Goal: Use online tool/utility: Utilize a website feature to perform a specific function

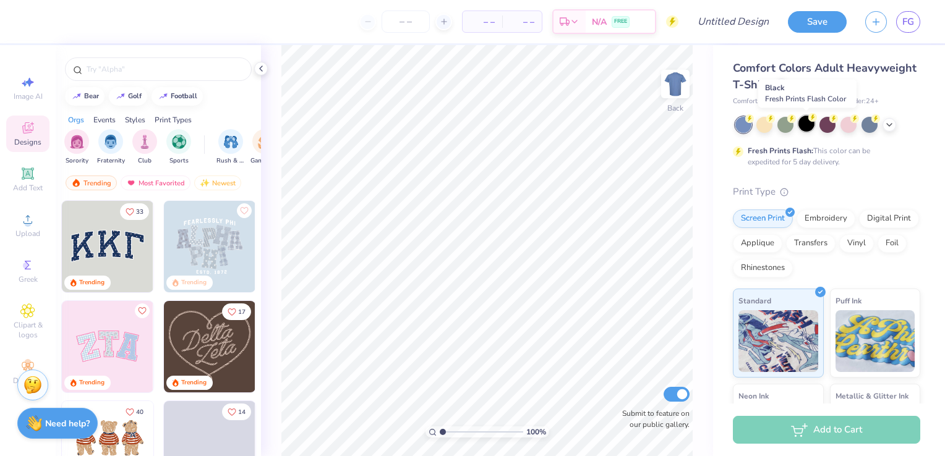
click at [804, 127] on div at bounding box center [806, 124] width 16 height 16
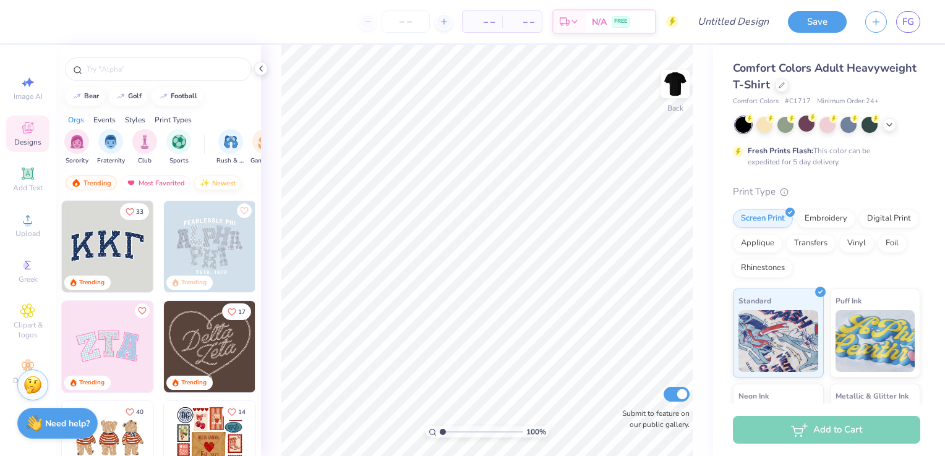
click at [211, 188] on div "Newest" at bounding box center [217, 183] width 47 height 15
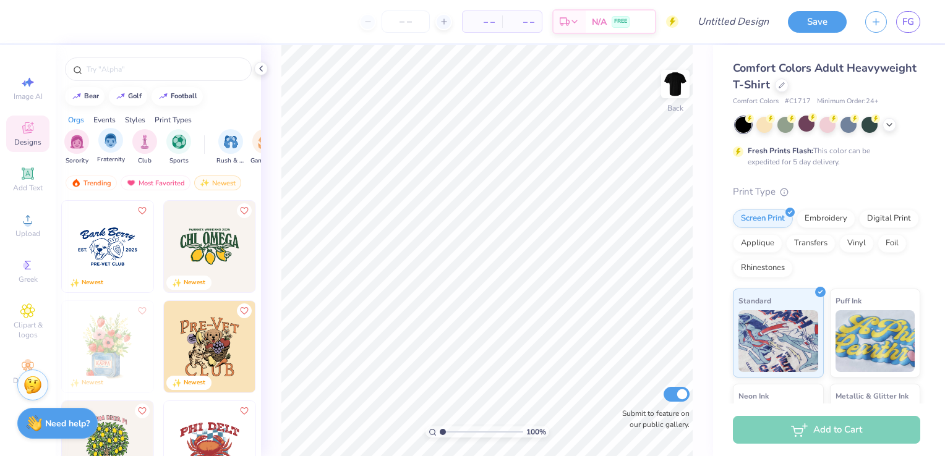
click at [99, 147] on div "Fraternity" at bounding box center [111, 146] width 28 height 36
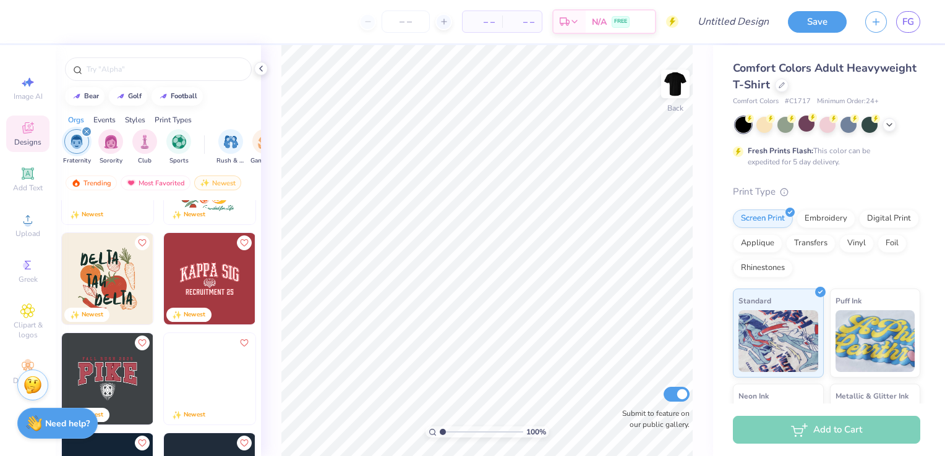
scroll to position [163, 0]
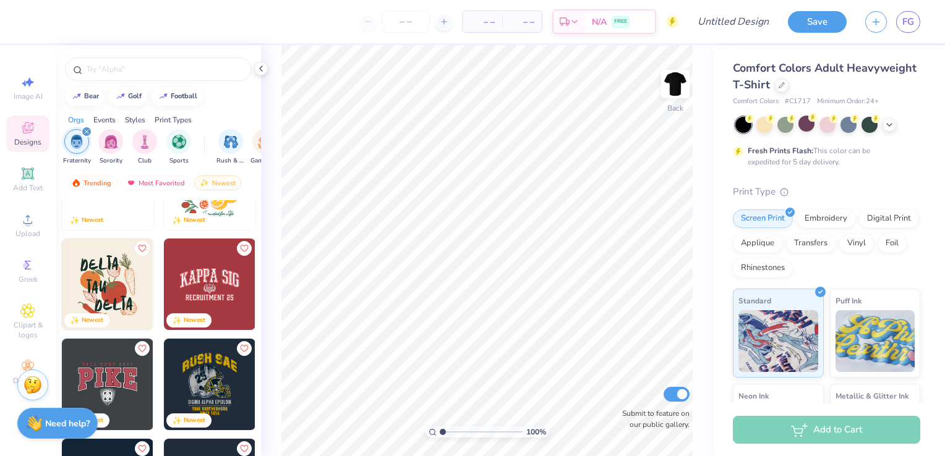
click at [181, 279] on img at bounding box center [210, 285] width 92 height 92
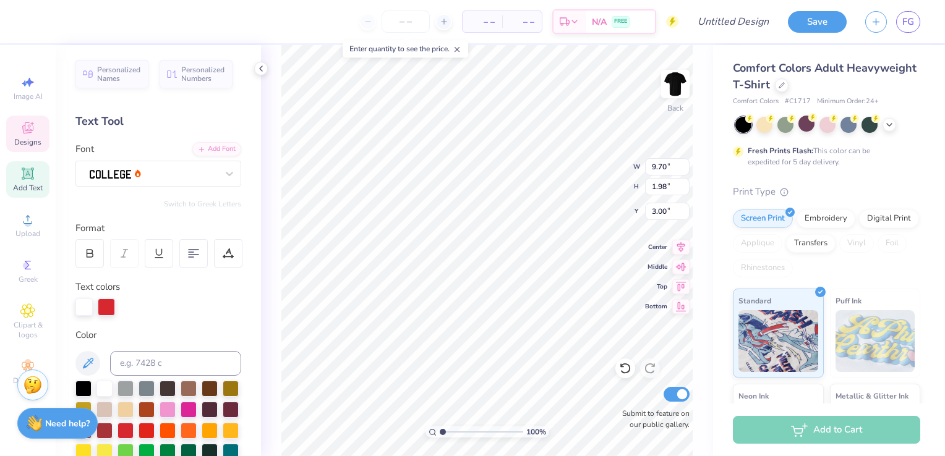
scroll to position [10, 2]
type textarea "S"
type textarea "K"
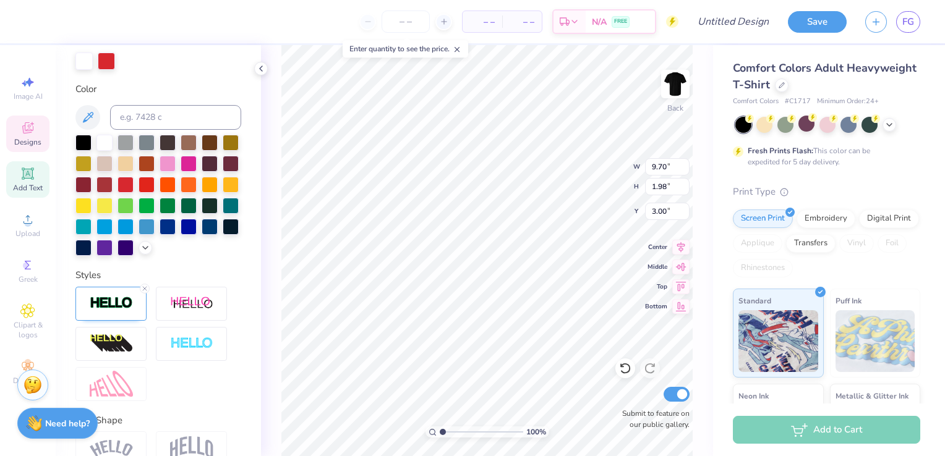
scroll to position [241, 0]
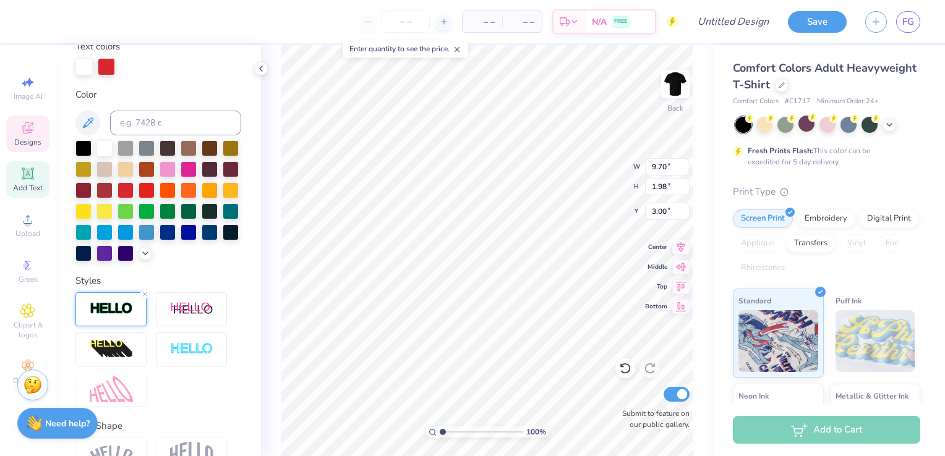
type textarea "Sigma Chi"
click at [111, 316] on img at bounding box center [111, 309] width 43 height 14
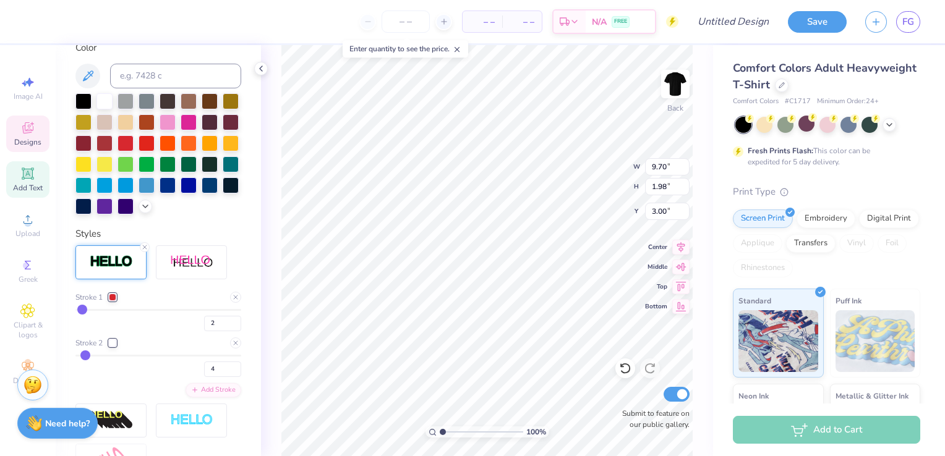
scroll to position [288, 0]
click at [114, 301] on div at bounding box center [112, 296] width 7 height 7
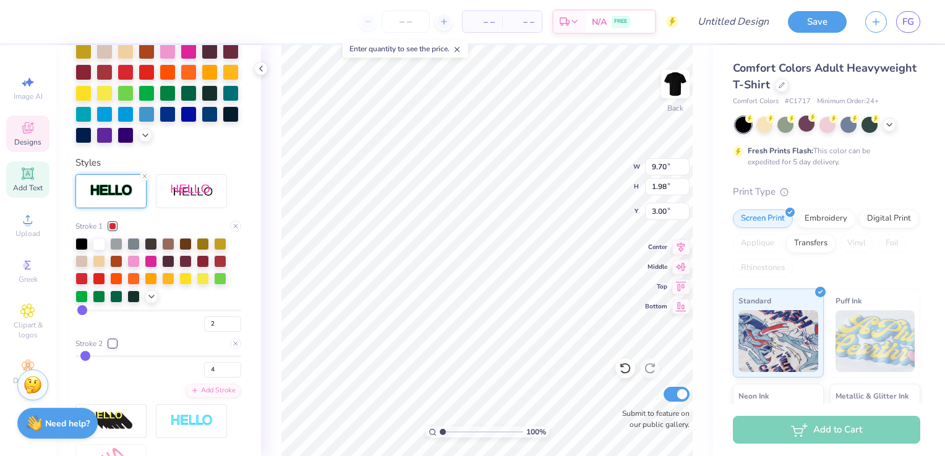
scroll to position [359, 0]
click at [145, 302] on div at bounding box center [152, 295] width 14 height 14
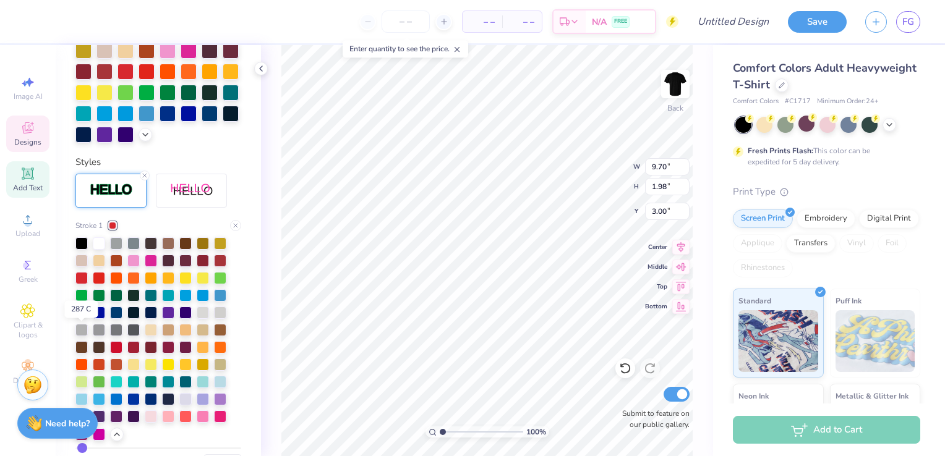
click at [84, 318] on div at bounding box center [81, 312] width 12 height 12
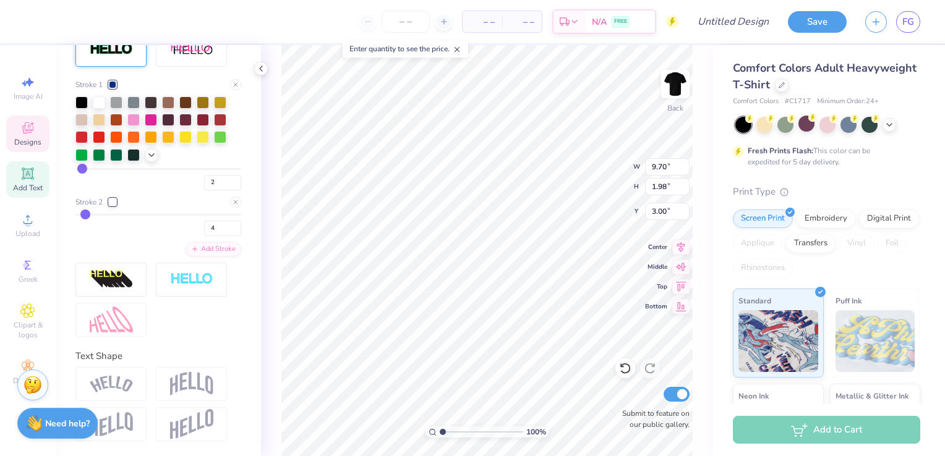
scroll to position [520, 0]
drag, startPoint x: 138, startPoint y: 387, endPoint x: 178, endPoint y: 328, distance: 71.2
click at [178, 328] on div "Personalized Names Personalized Numbers Text Tool Add Font Font Switch to Greek…" at bounding box center [158, 250] width 205 height 411
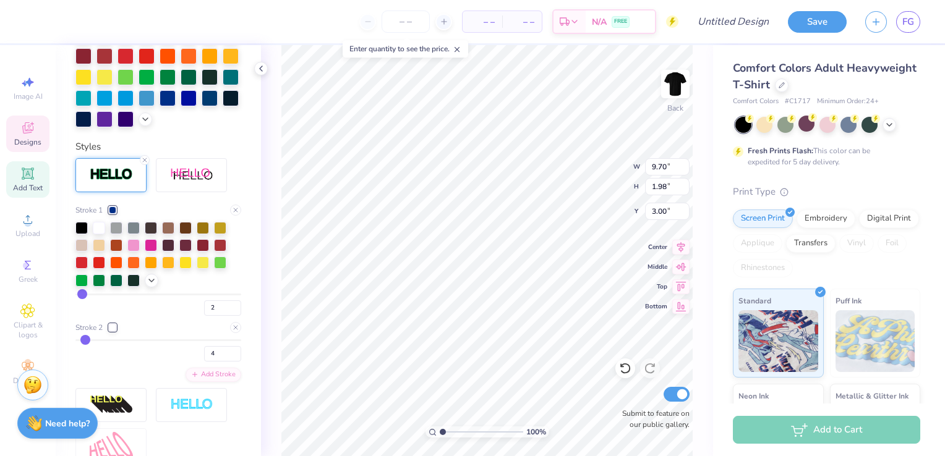
scroll to position [369, 0]
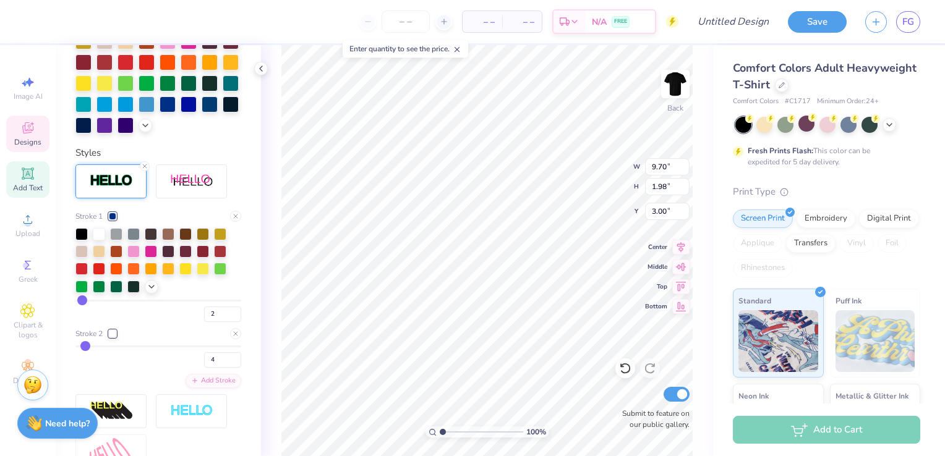
click at [178, 160] on div "Personalized Names Personalized Numbers Text Tool Add Font Font Switch to Greek…" at bounding box center [158, 250] width 205 height 411
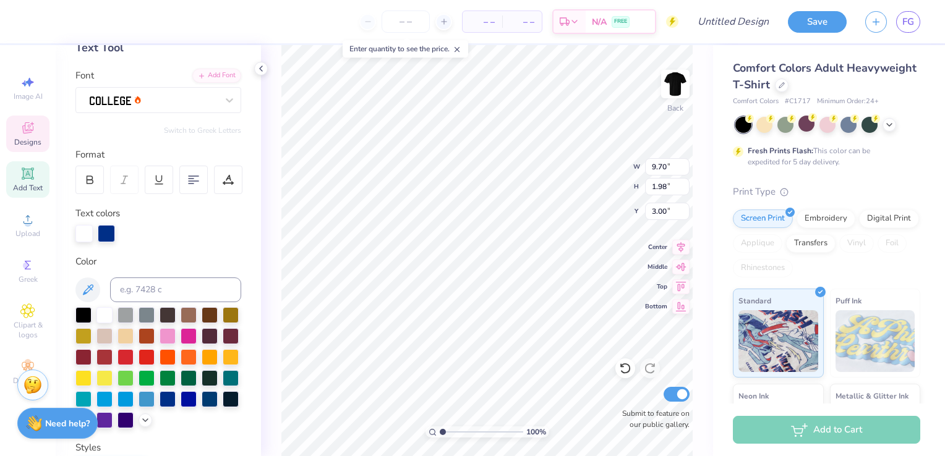
scroll to position [74, 0]
click at [233, 189] on div at bounding box center [228, 179] width 28 height 28
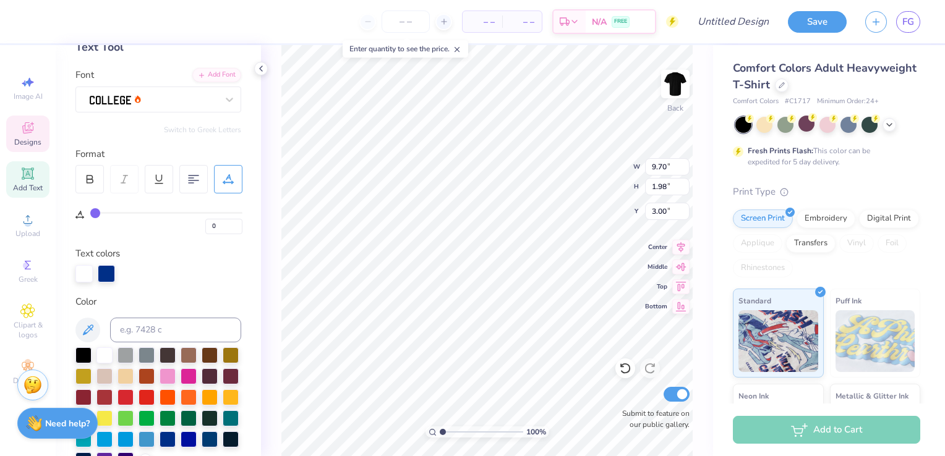
type input "6"
click at [103, 213] on input "range" at bounding box center [166, 213] width 152 height 2
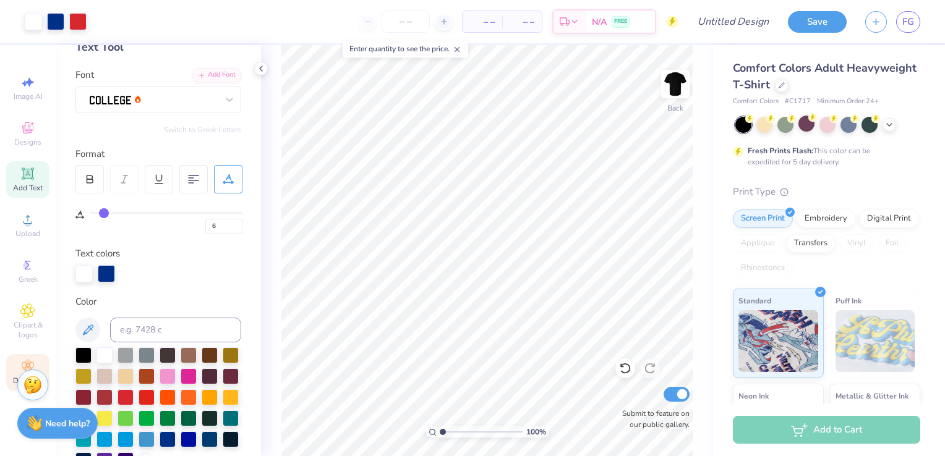
click at [21, 360] on icon at bounding box center [27, 366] width 15 height 15
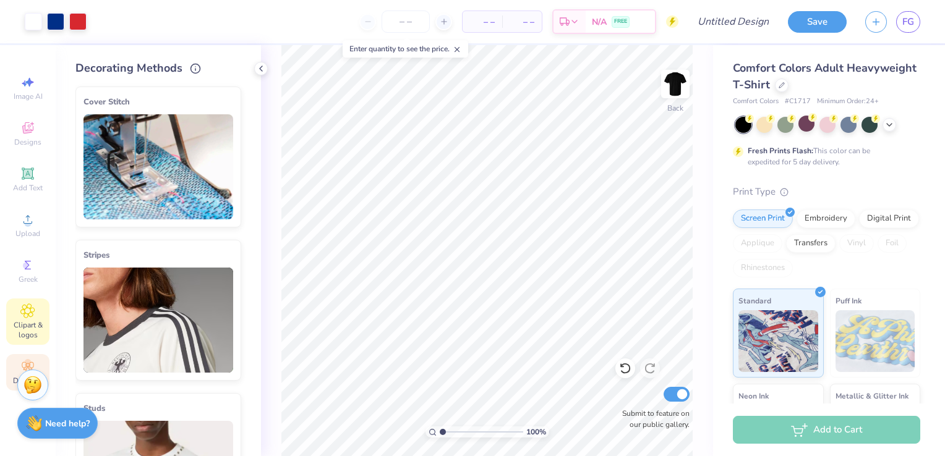
click at [34, 328] on span "Clipart & logos" at bounding box center [27, 330] width 43 height 20
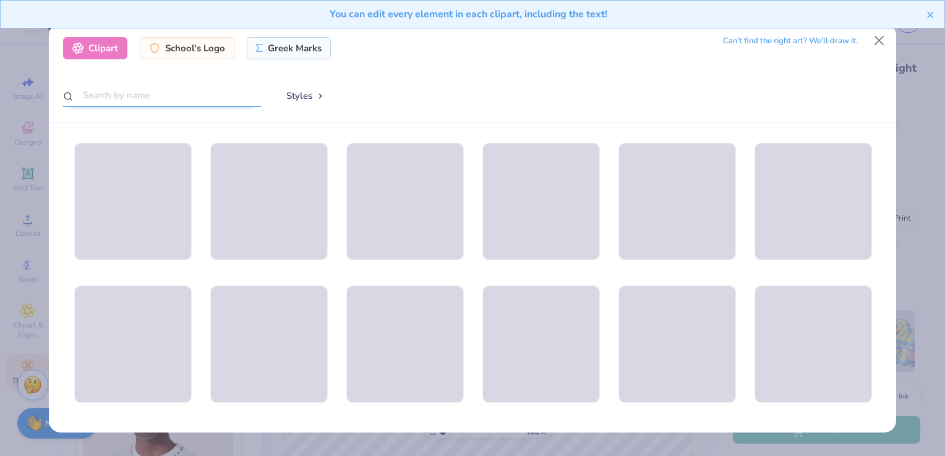
click at [151, 84] on input "text" at bounding box center [162, 95] width 198 height 23
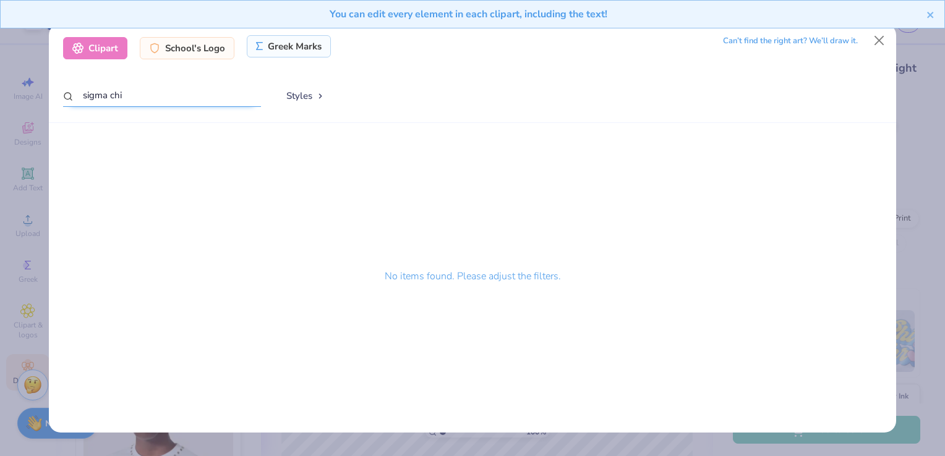
type input "sigma chi"
click at [259, 39] on div "Greek Marks" at bounding box center [289, 46] width 85 height 22
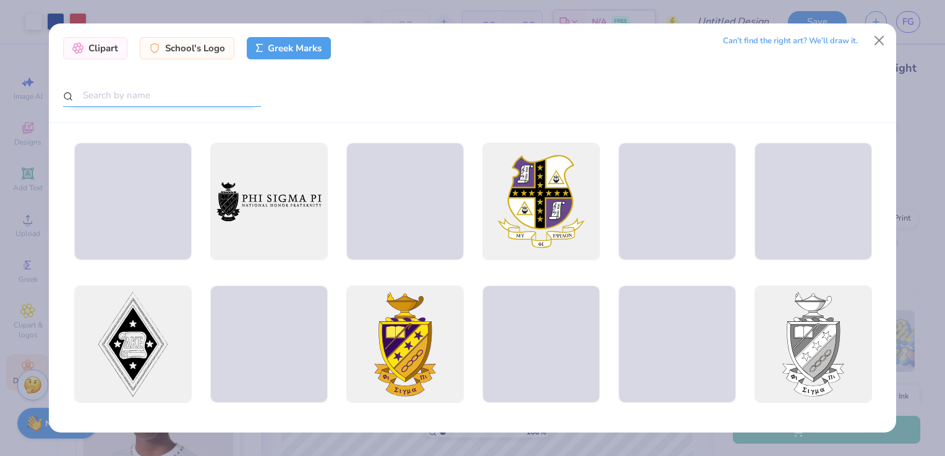
click at [168, 93] on input "text" at bounding box center [162, 95] width 198 height 23
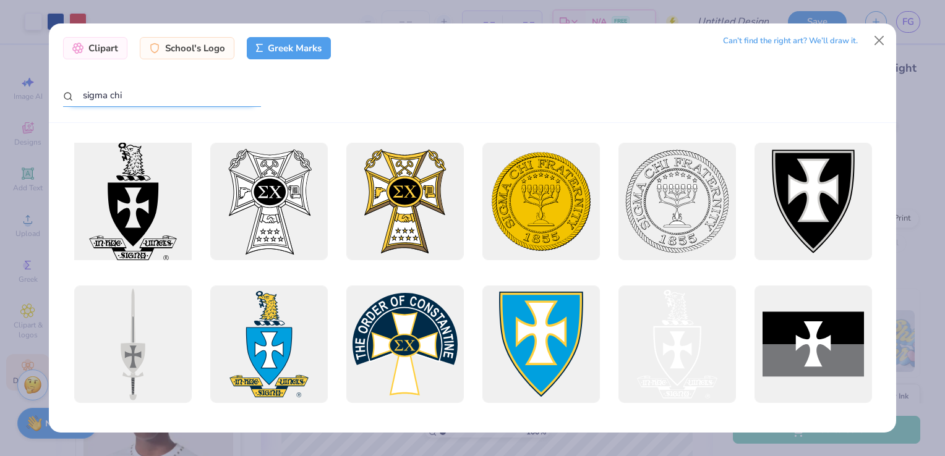
type input "sigma chi"
click at [135, 181] on div at bounding box center [132, 201] width 129 height 129
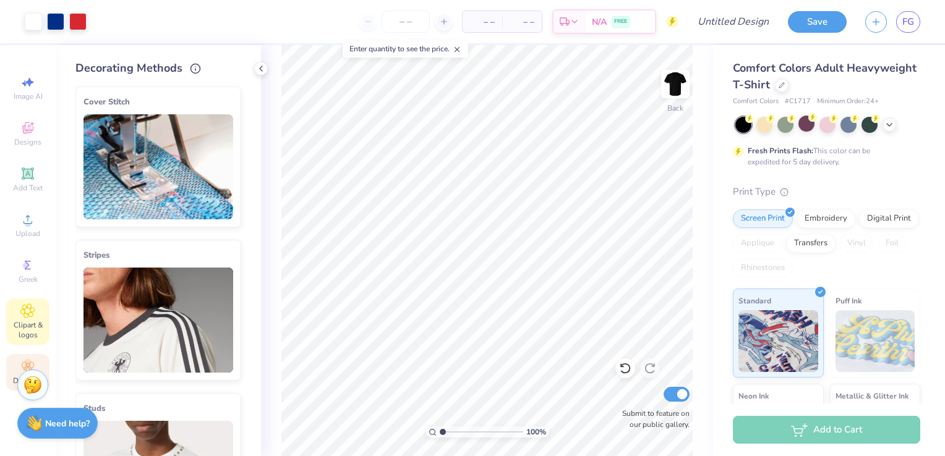
click at [25, 309] on icon at bounding box center [27, 311] width 14 height 15
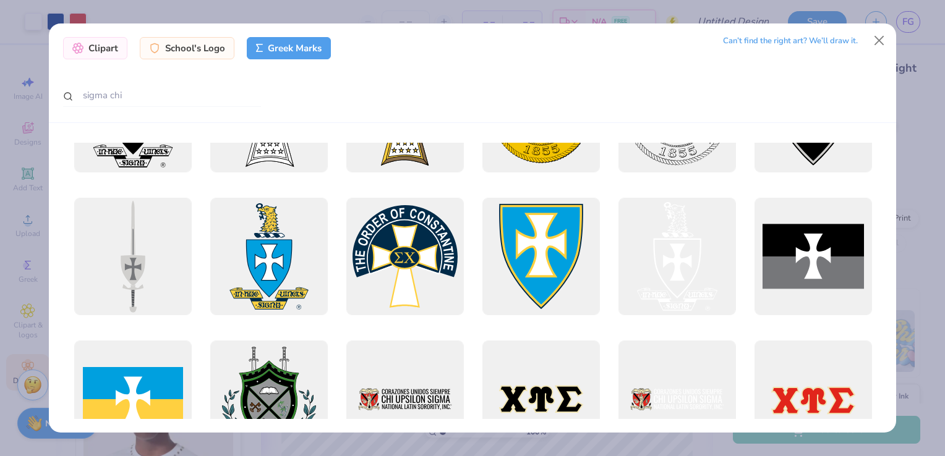
scroll to position [0, 0]
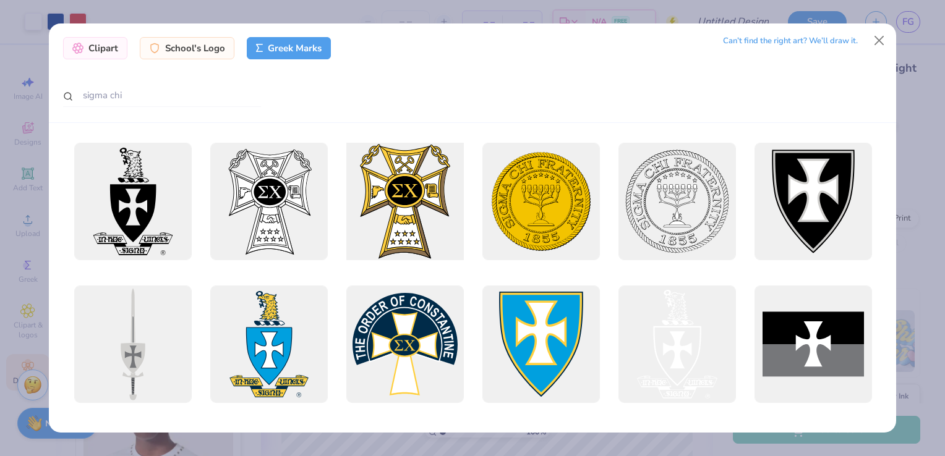
click at [381, 197] on div at bounding box center [404, 201] width 129 height 129
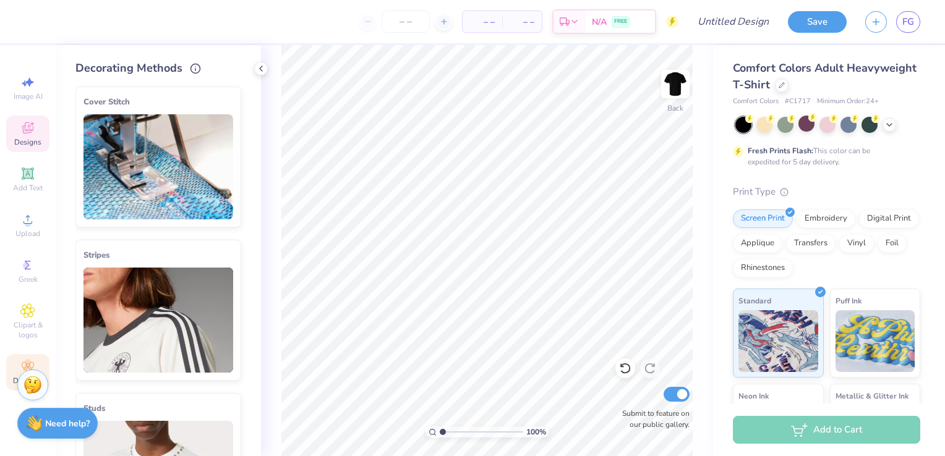
click at [15, 138] on span "Designs" at bounding box center [27, 142] width 27 height 10
